Goal: Task Accomplishment & Management: Complete application form

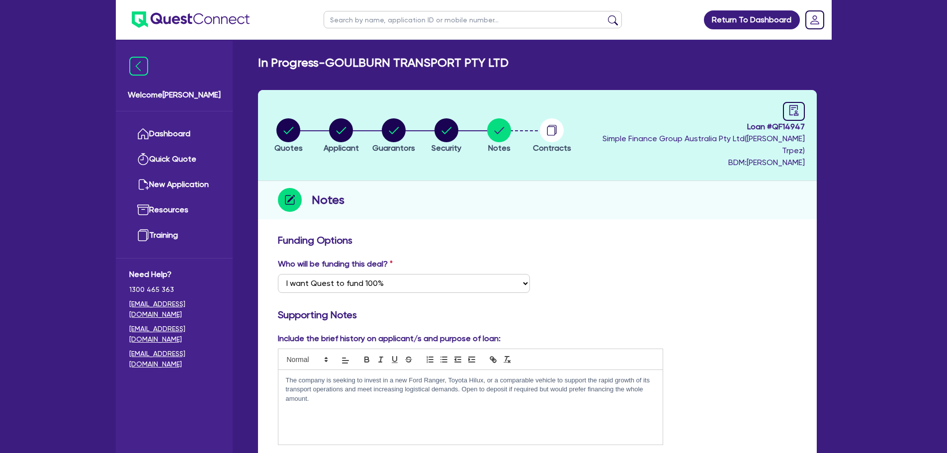
select select "Quest Finance - Own Book"
click at [190, 129] on link "Dashboard" at bounding box center [174, 133] width 90 height 25
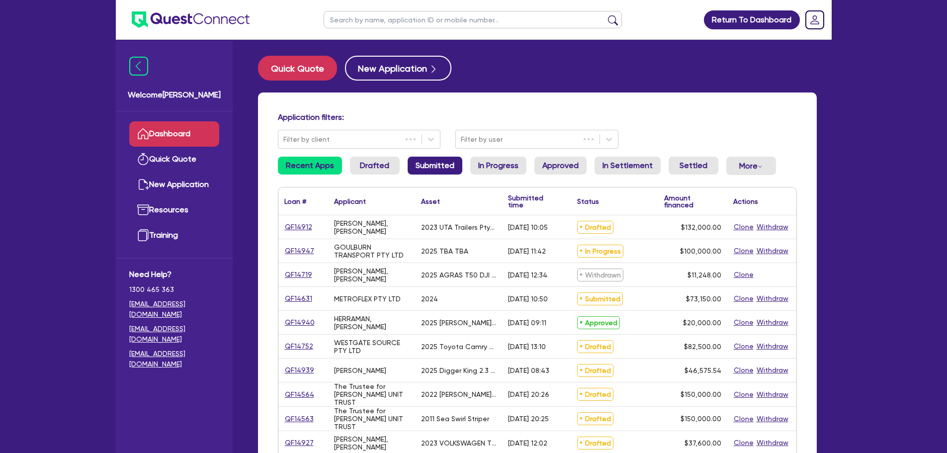
click at [435, 165] on link "Submitted" at bounding box center [435, 166] width 55 height 18
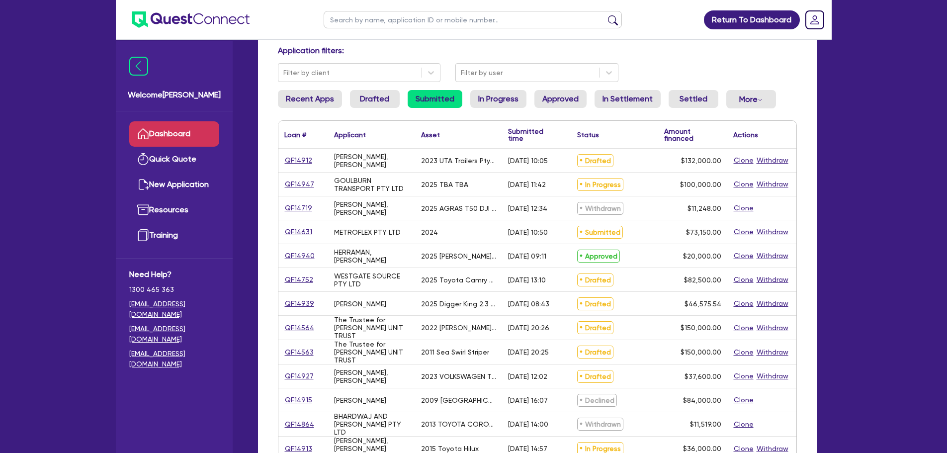
scroll to position [99, 0]
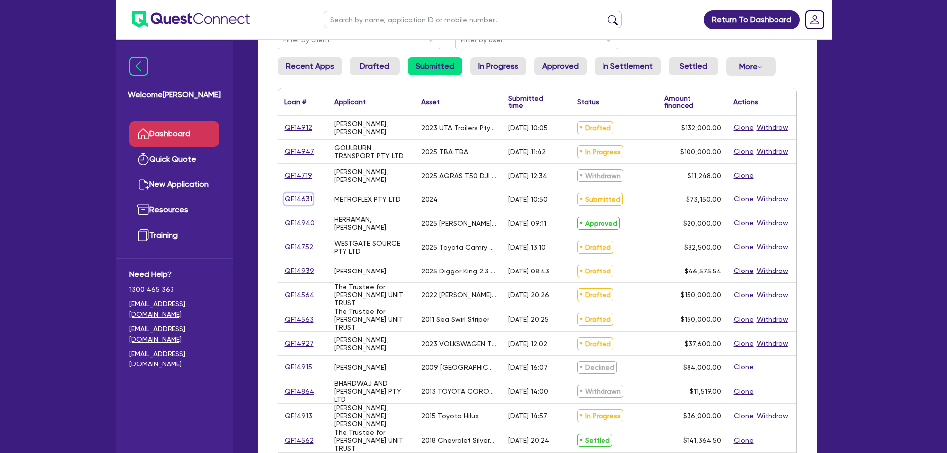
click at [305, 198] on link "QF14631" at bounding box center [298, 198] width 28 height 11
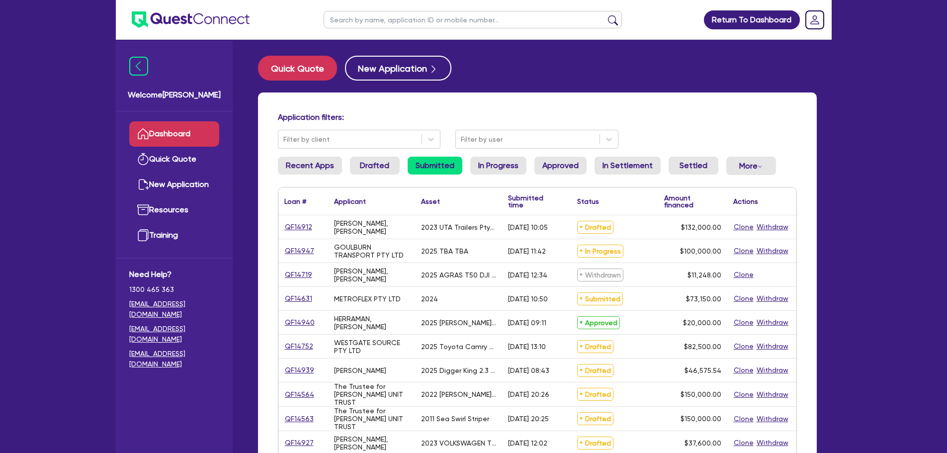
select select "TERTIARY_ASSETS"
select select "OTHER_TERTIARY"
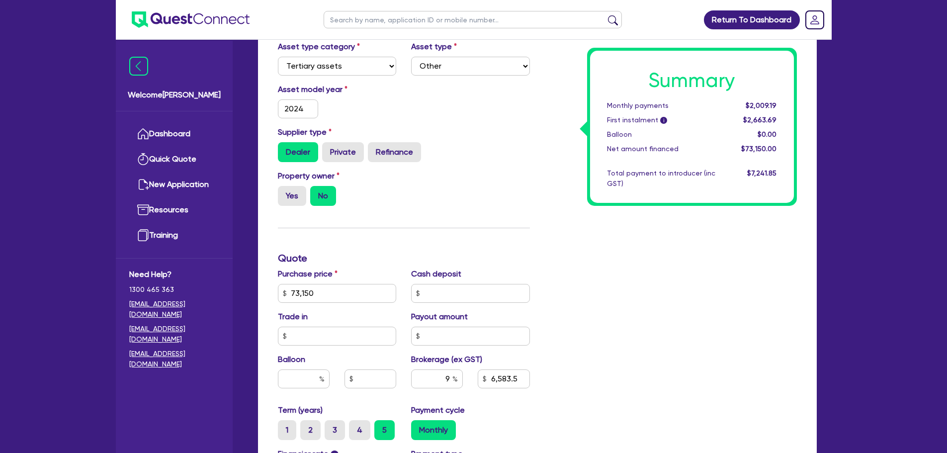
scroll to position [64, 0]
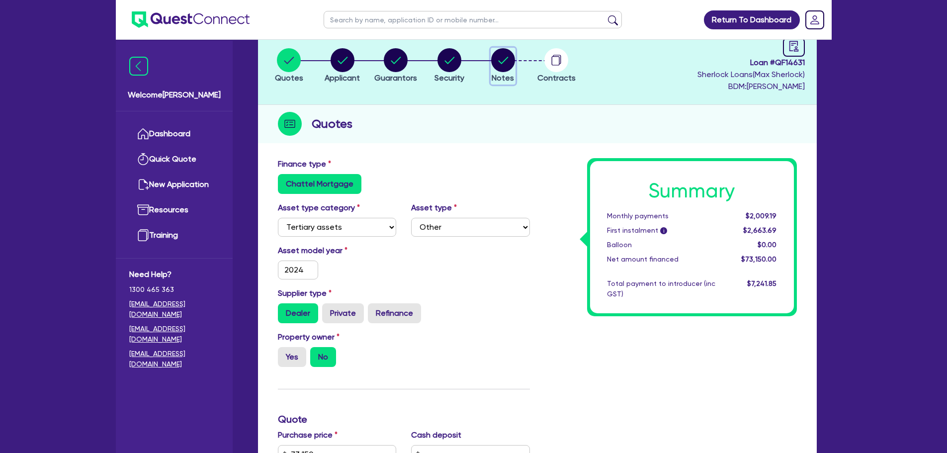
click at [510, 65] on circle "button" at bounding box center [503, 60] width 24 height 24
select select "Quest Finance - Own Book"
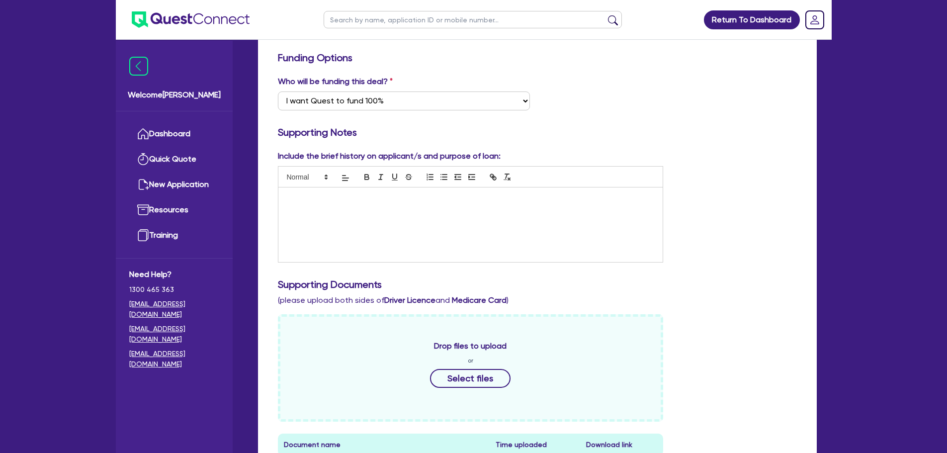
scroll to position [50, 0]
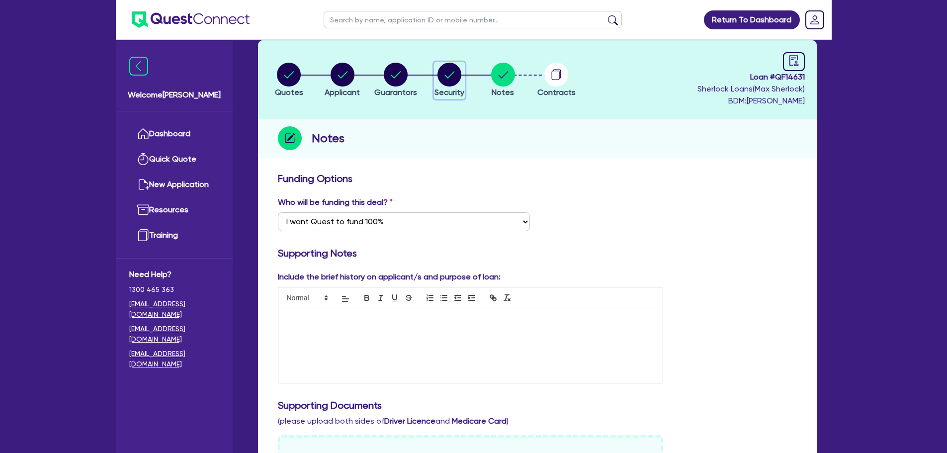
click at [454, 80] on circle "button" at bounding box center [449, 75] width 24 height 24
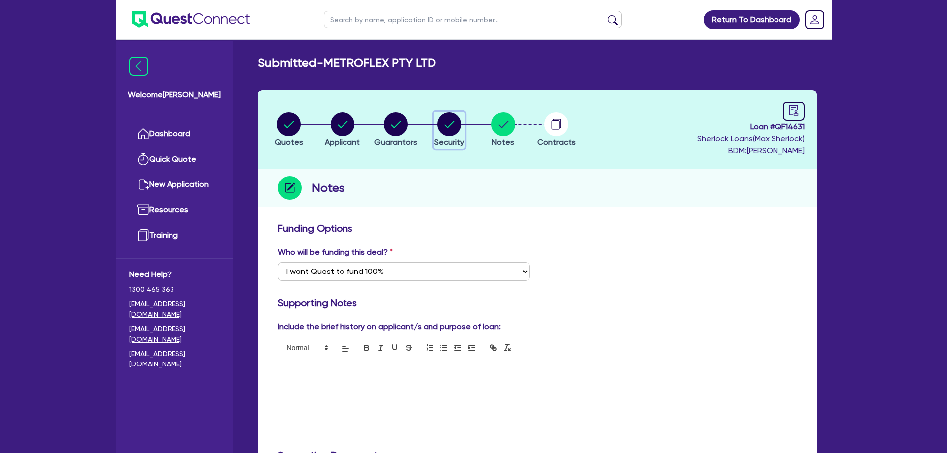
select select "TERTIARY_ASSETS"
select select "OTHER_TERTIARY"
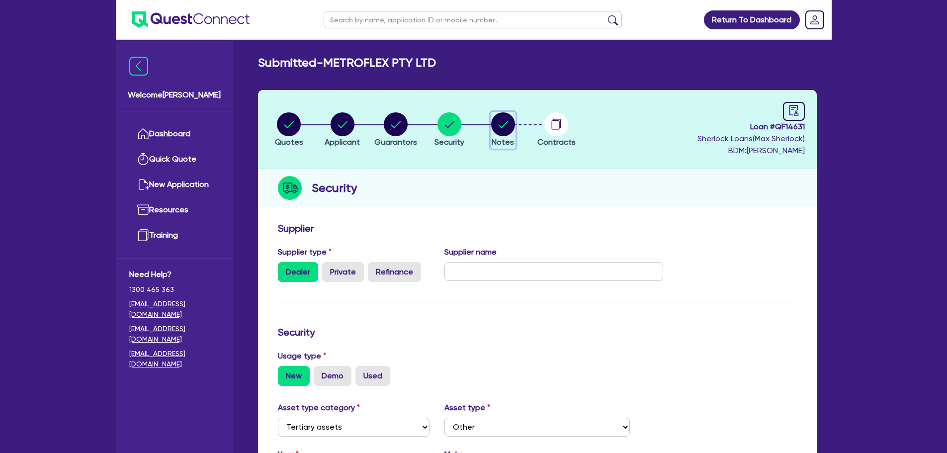
click at [506, 120] on circle "button" at bounding box center [503, 124] width 24 height 24
select select "Quest Finance - Own Book"
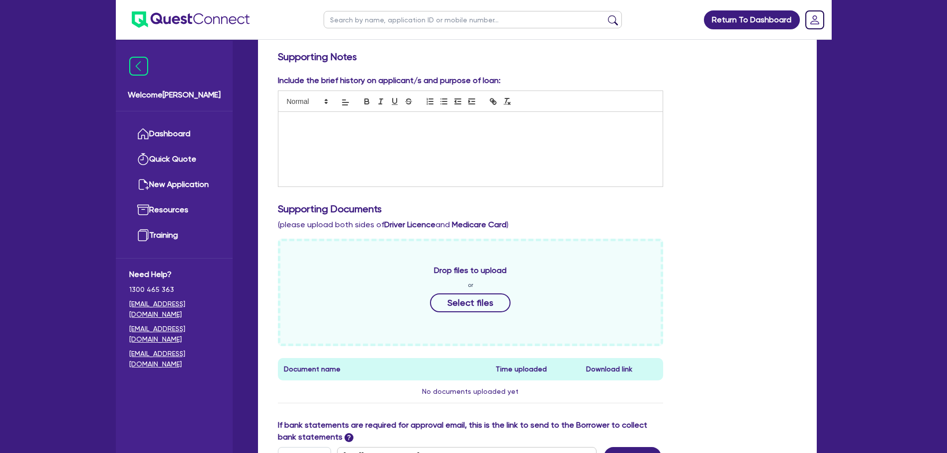
scroll to position [99, 0]
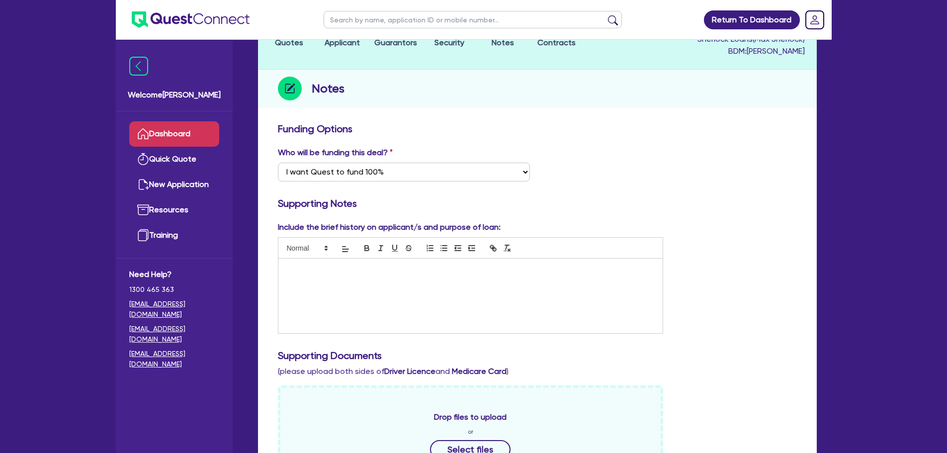
click at [185, 126] on link "Dashboard" at bounding box center [174, 133] width 90 height 25
